Goal: Check status: Check status

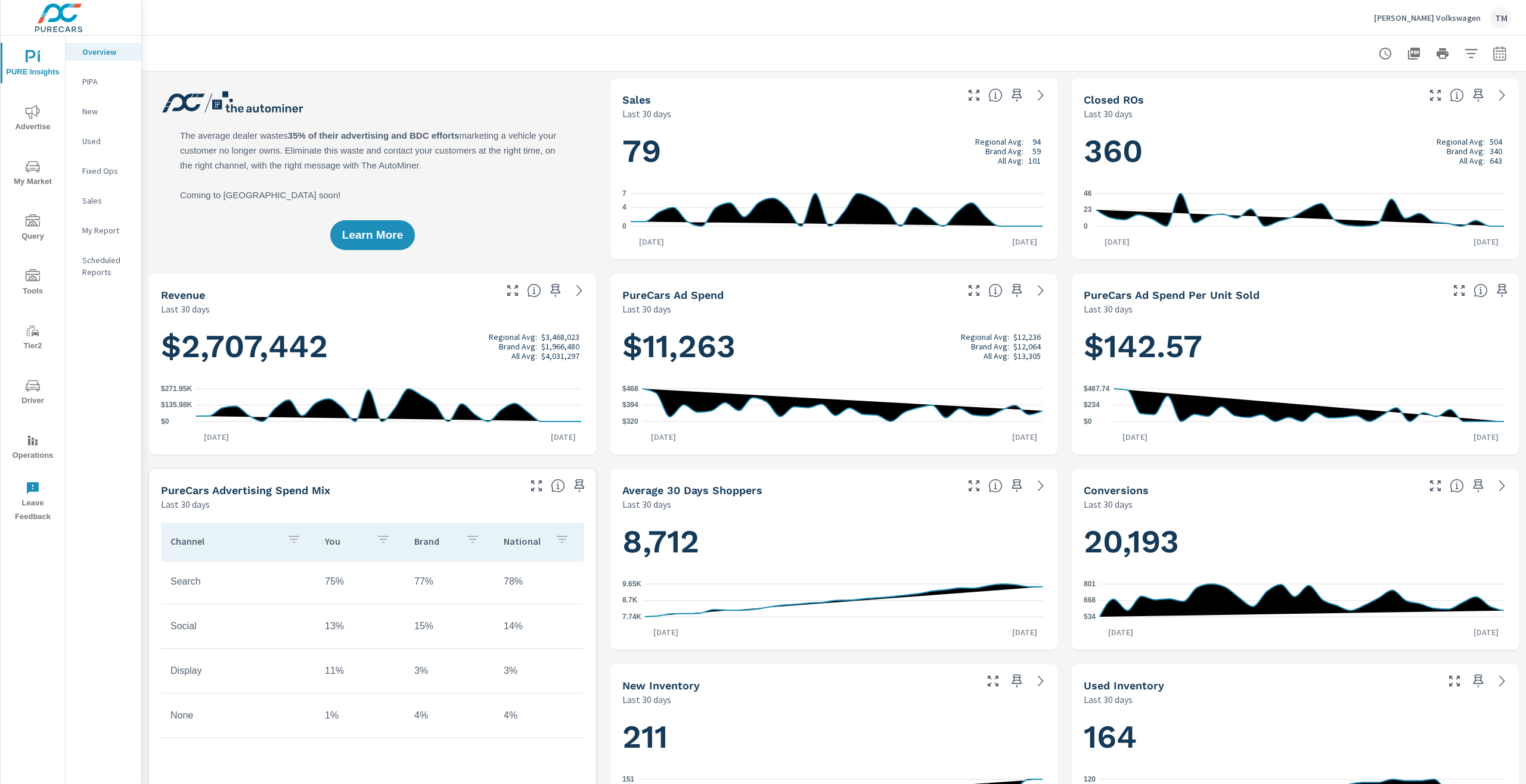
scroll to position [1, 0]
click at [40, 114] on icon "nav menu" at bounding box center [33, 112] width 15 height 15
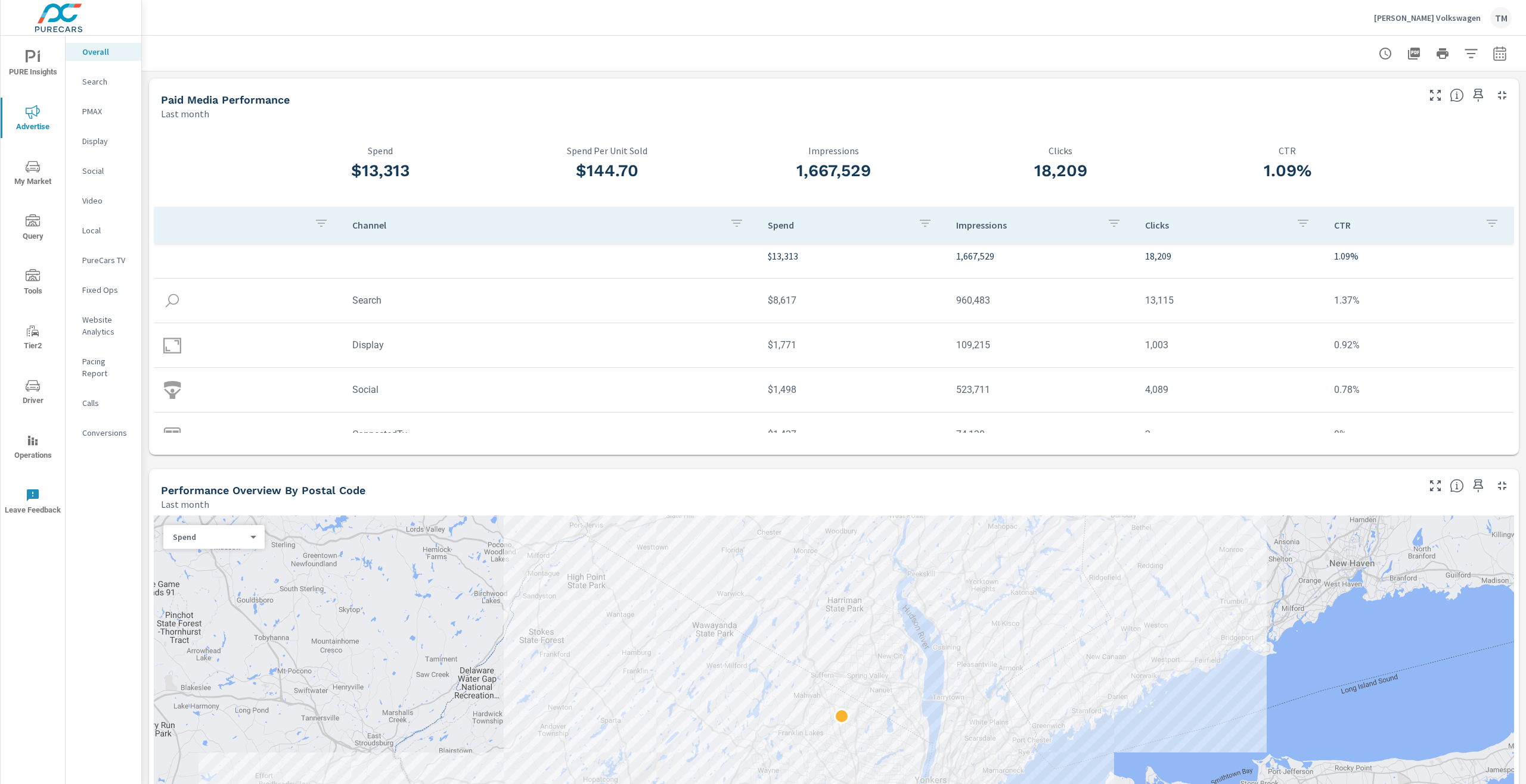
scroll to position [35, 0]
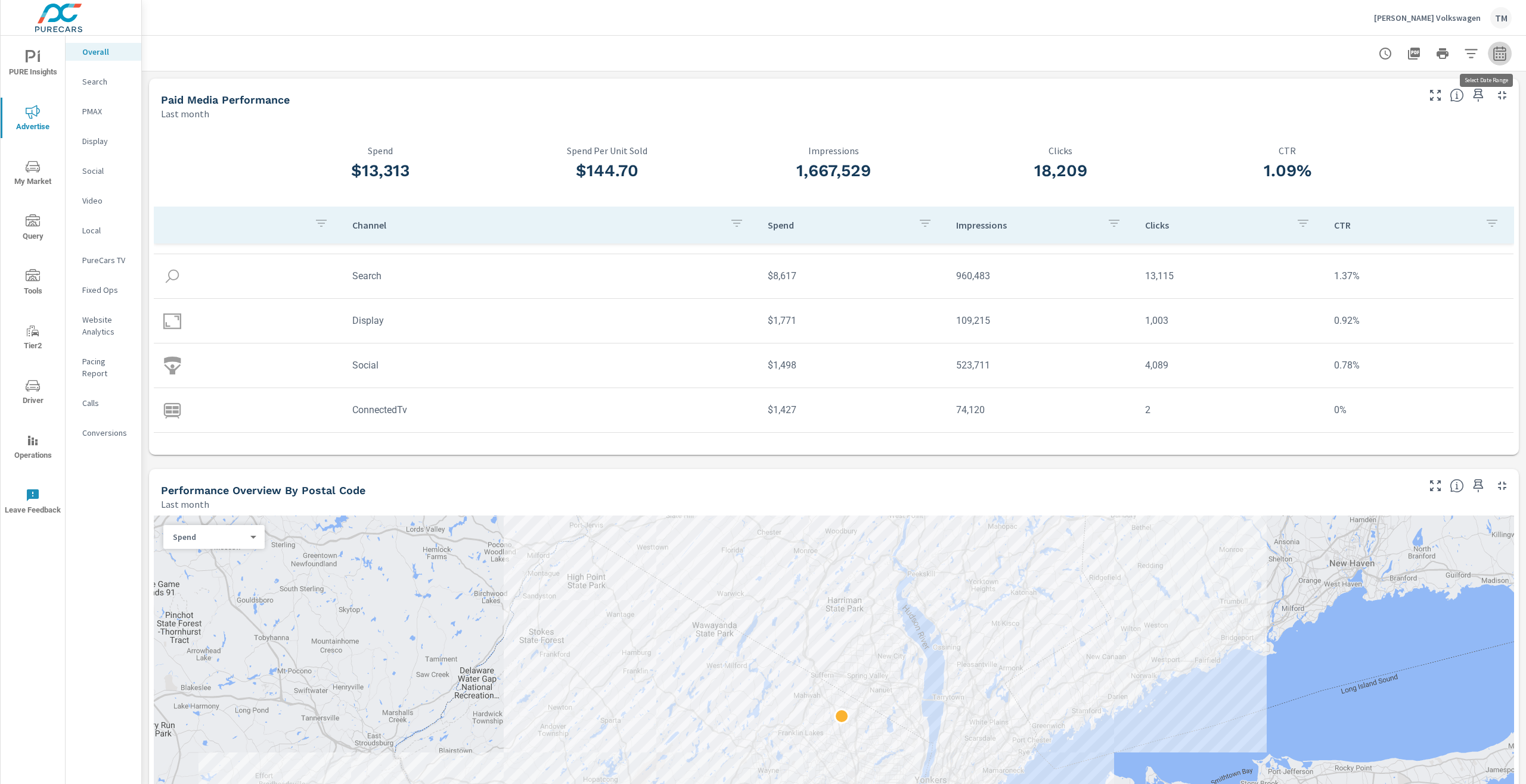
click at [1494, 59] on icon "button" at bounding box center [1499, 53] width 15 height 15
click at [1422, 116] on div "Custom [DATE] Last week Last 7 days Last 14 days Last 30 days Last 45 days Last…" at bounding box center [1395, 103] width 129 height 33
click at [1405, 107] on select "Custom [DATE] Last week Last 7 days Last 14 days Last 30 days Last 45 days Last…" at bounding box center [1395, 104] width 119 height 24
click at [1335, 92] on select "Custom [DATE] Last week Last 7 days Last 14 days Last 30 days Last 45 days Last…" at bounding box center [1395, 104] width 119 height 24
select select "custom"
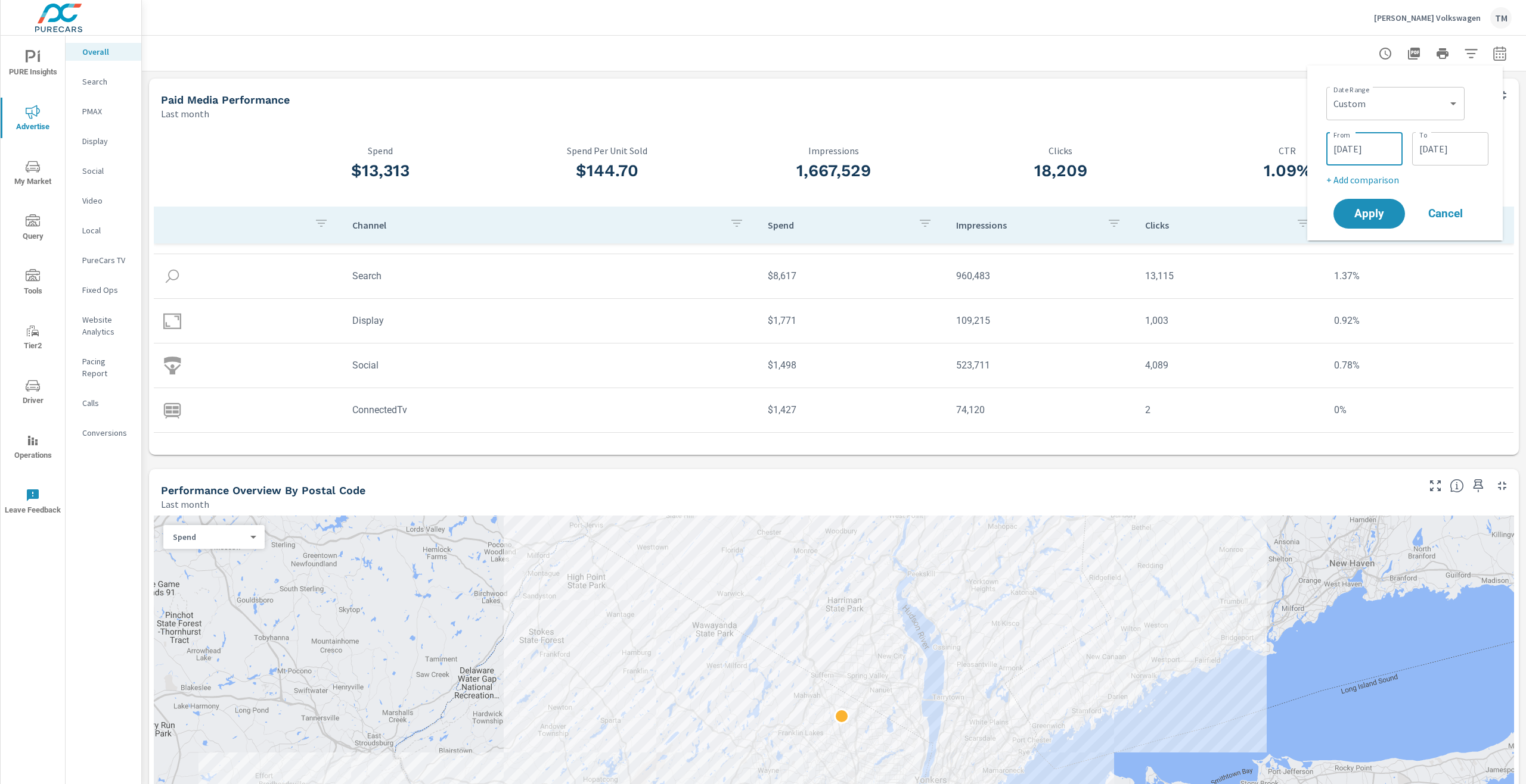
drag, startPoint x: 1334, startPoint y: 142, endPoint x: 1347, endPoint y: 142, distance: 13.0
click at [1335, 142] on input "[DATE]" at bounding box center [1364, 149] width 67 height 24
click at [1220, 182] on button "button" at bounding box center [1218, 181] width 15 height 15
click at [1224, 228] on span "1" at bounding box center [1219, 226] width 27 height 15
type input "[DATE]"
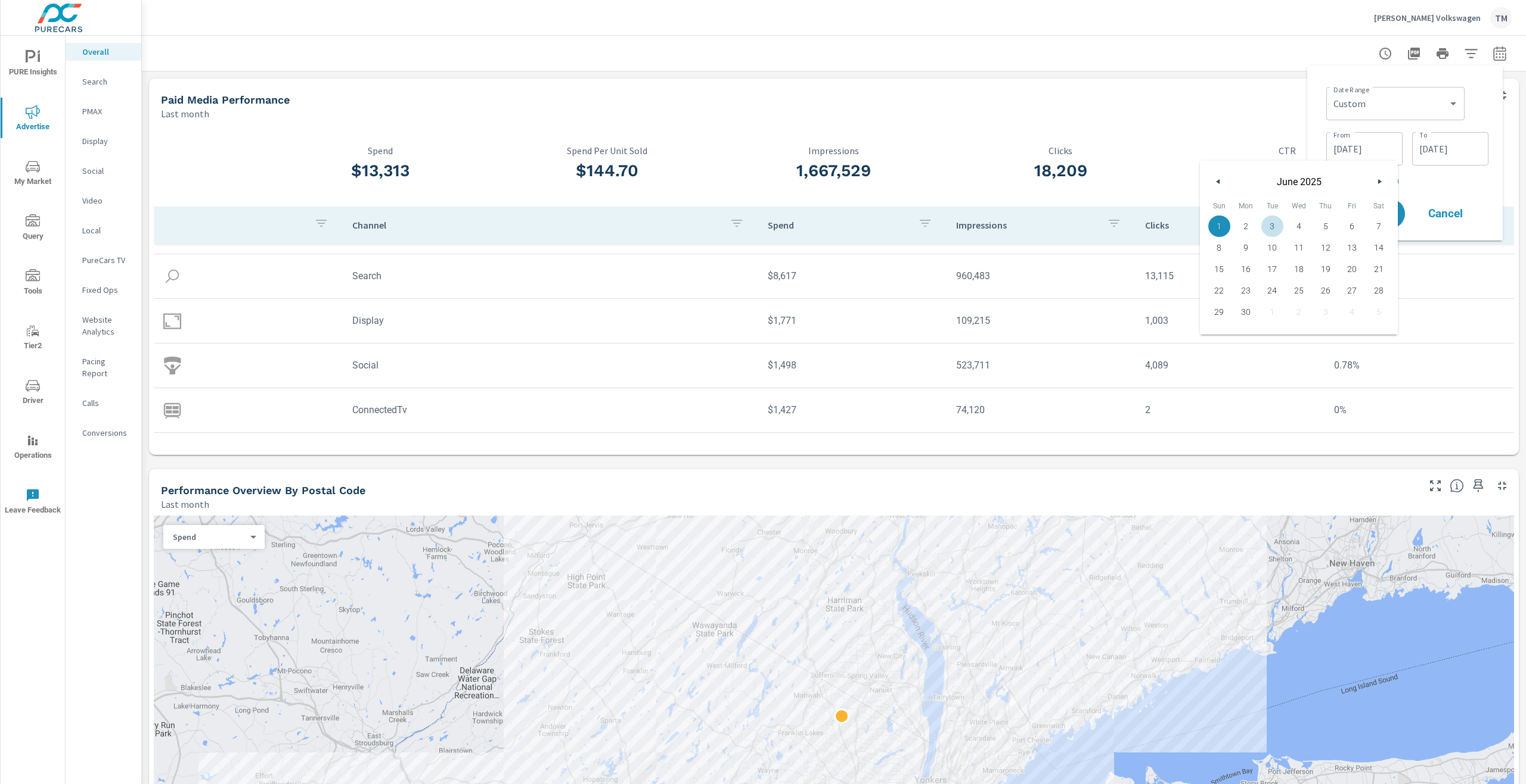
click at [1462, 160] on input "[DATE]" at bounding box center [1450, 149] width 67 height 24
click at [1305, 185] on button "button" at bounding box center [1304, 181] width 15 height 15
click at [1334, 319] on span "30" at bounding box center [1331, 312] width 27 height 15
type input "[DATE]"
click at [1468, 118] on div "Date Range Custom [DATE] Last week Last 7 days Last 14 days Last 30 days Last 4…" at bounding box center [1407, 102] width 162 height 40
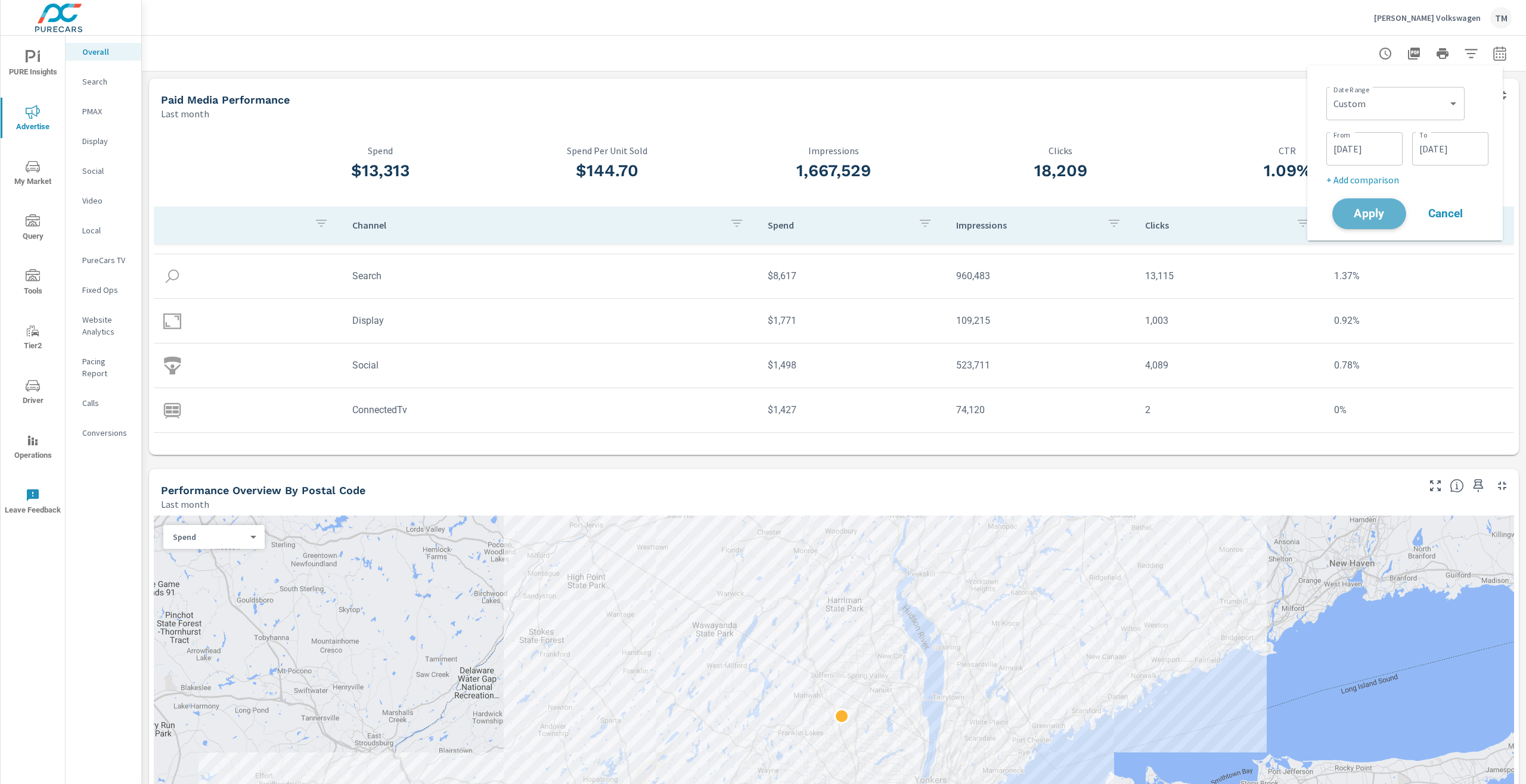
click at [1371, 217] on span "Apply" at bounding box center [1368, 214] width 49 height 11
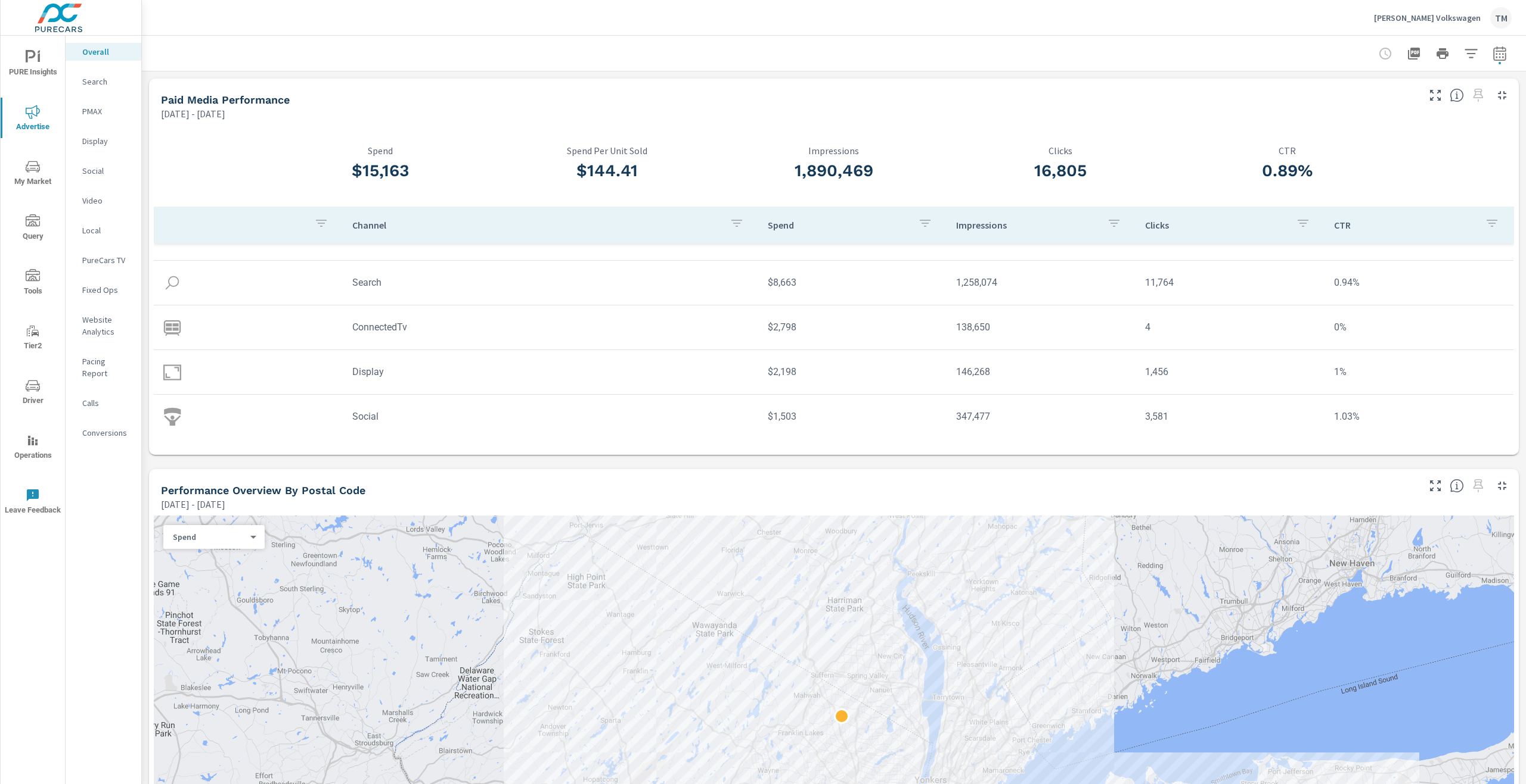
scroll to position [35, 0]
